Goal: Information Seeking & Learning: Learn about a topic

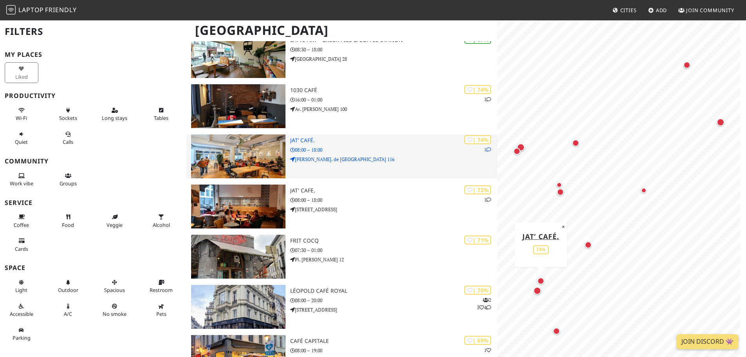
scroll to position [181, 0]
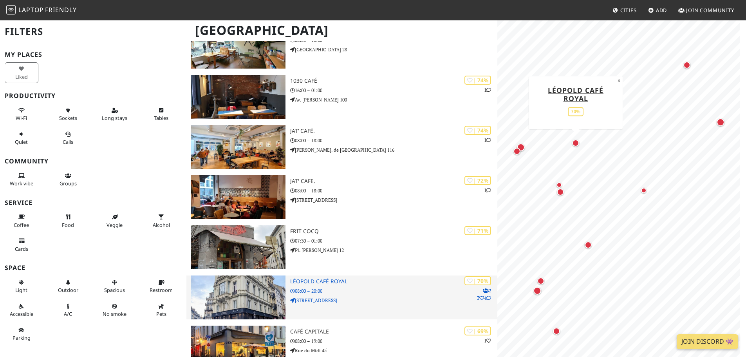
click at [379, 288] on p "08:00 – 20:00" at bounding box center [393, 290] width 207 height 7
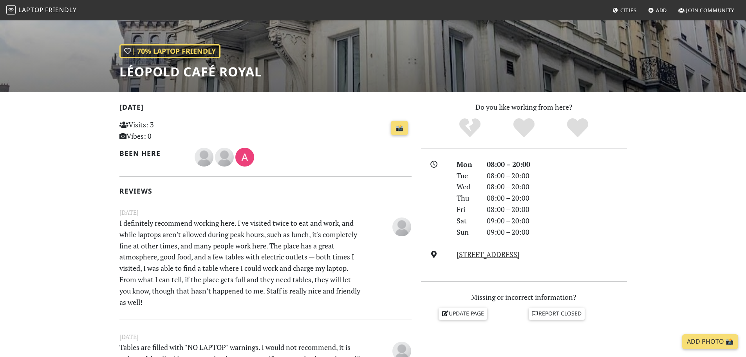
scroll to position [166, 0]
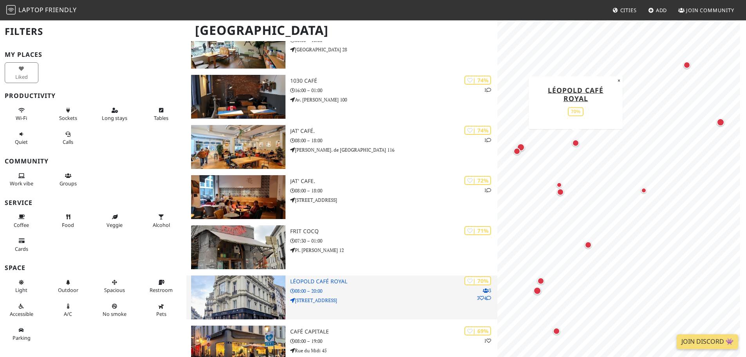
scroll to position [233, 0]
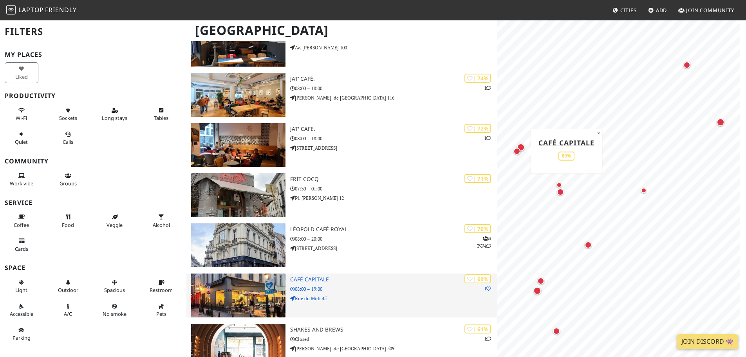
click at [354, 290] on p "08:00 – 19:00" at bounding box center [393, 288] width 207 height 7
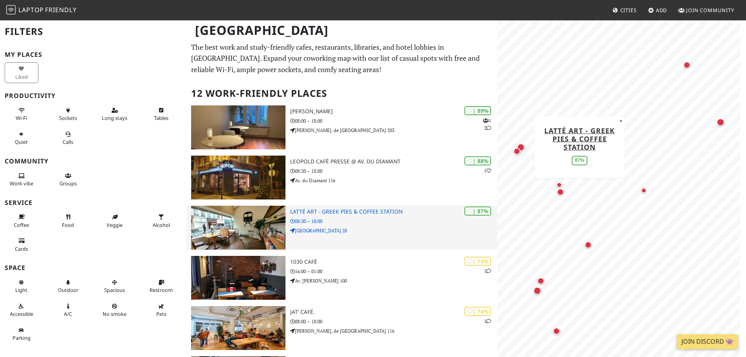
click at [362, 219] on p "08:30 – 18:00" at bounding box center [393, 220] width 207 height 7
